Goal: Transaction & Acquisition: Purchase product/service

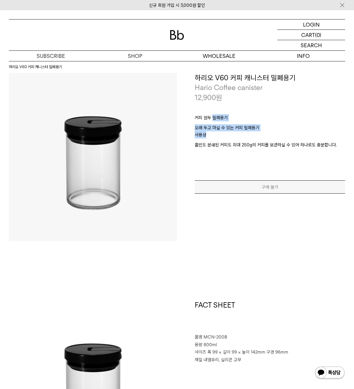
drag, startPoint x: 212, startPoint y: 114, endPoint x: 272, endPoint y: 139, distance: 65.4
click at [272, 139] on div "﻿커피 원두 밀폐용기 ﻿오래 두고 마실 수 있는 커피 밀폐용기 사용성 ﻿홀빈도 분쇄된 커피도 최대 250g의 커피를 보관하실 수 있어 하나로도…" at bounding box center [270, 136] width 150 height 69
click at [325, 201] on div "**********" at bounding box center [261, 157] width 168 height 168
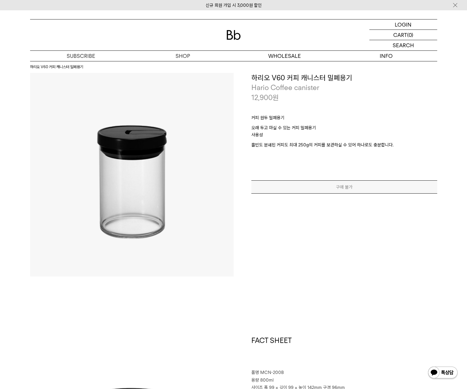
click at [360, 131] on p "﻿오래 두고 마실 수 있는 커피 밀폐용기" at bounding box center [344, 127] width 186 height 7
